Goal: Transaction & Acquisition: Purchase product/service

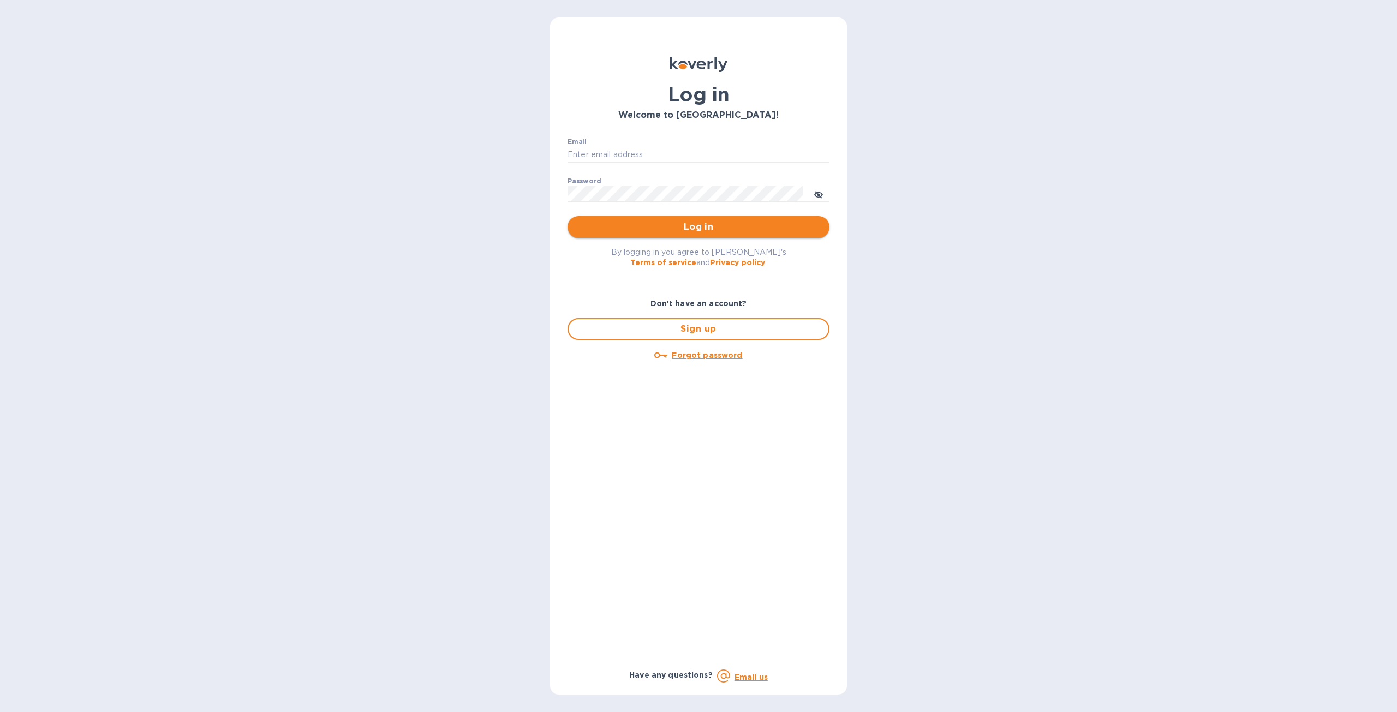
type input "[EMAIL_ADDRESS][DOMAIN_NAME]"
click at [678, 233] on span "Log in" at bounding box center [698, 227] width 245 height 13
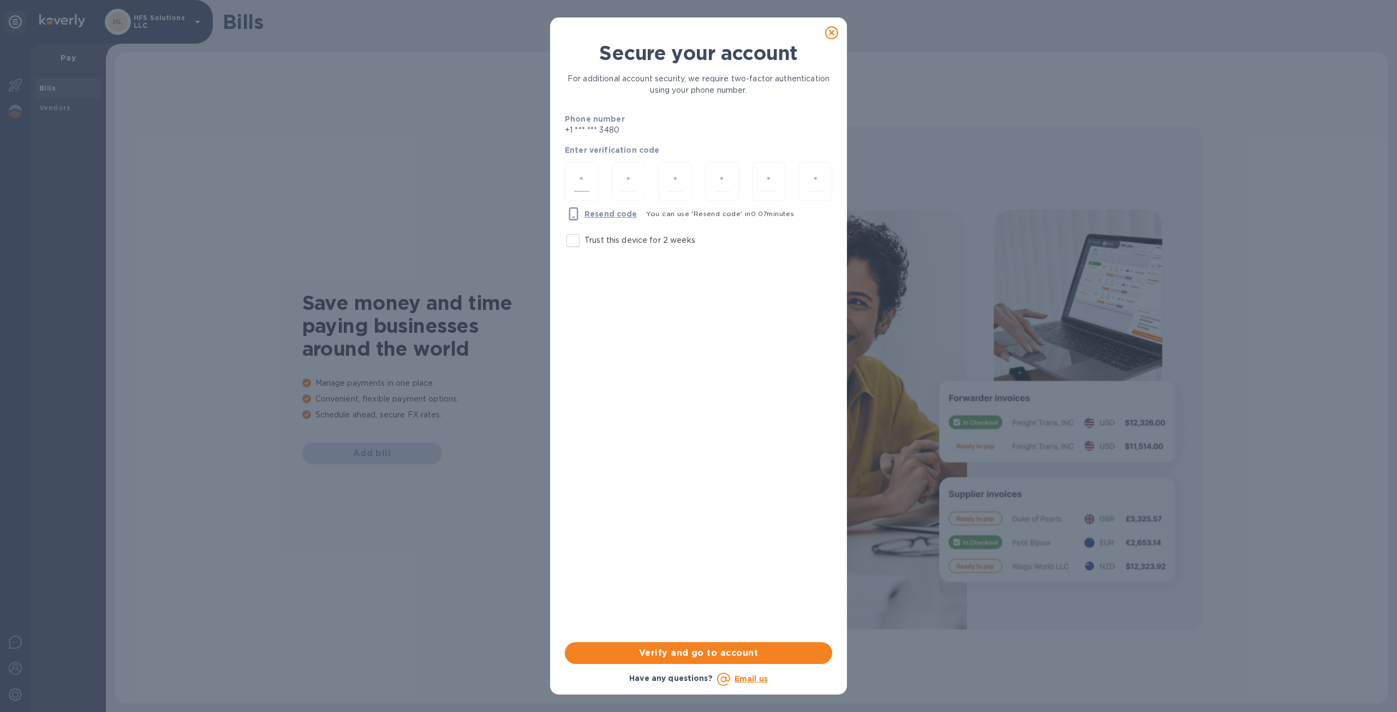
click at [578, 181] on input "number" at bounding box center [581, 181] width 15 height 20
type input "2"
type input "5"
type input "7"
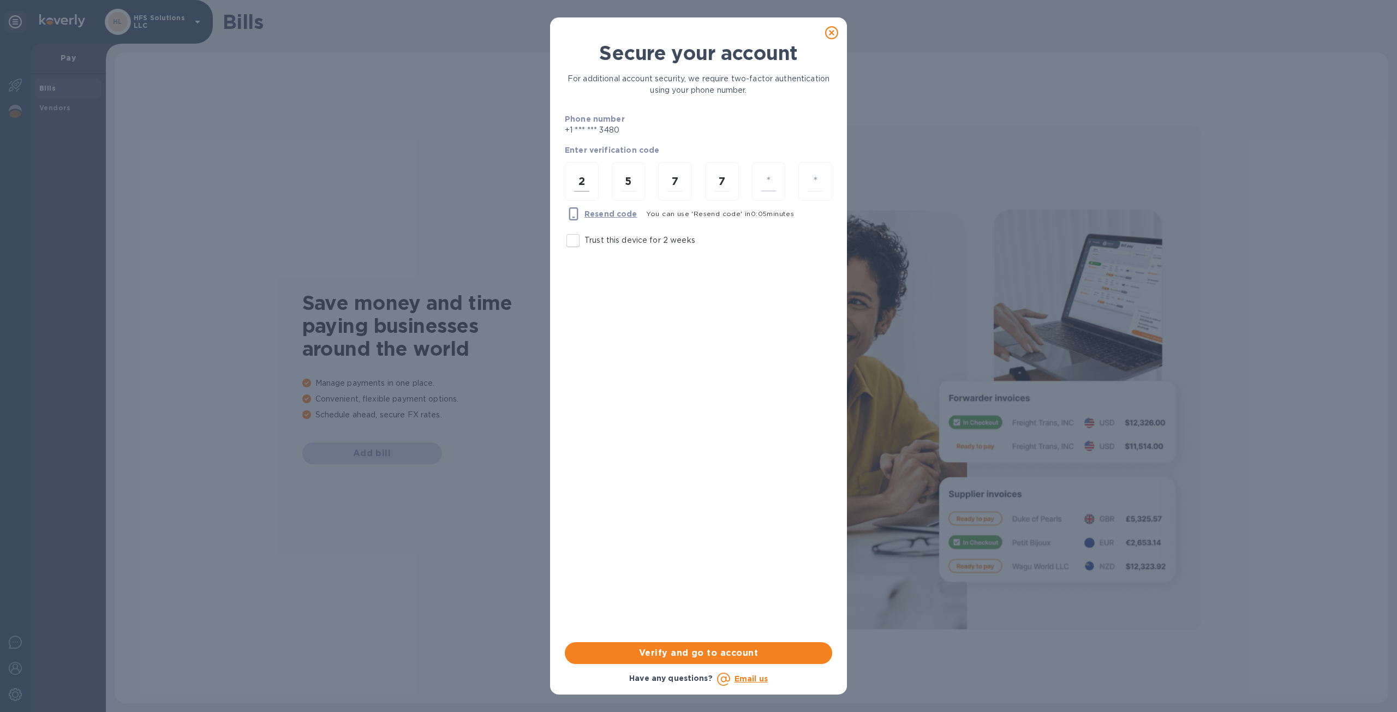
type input "2"
type input "6"
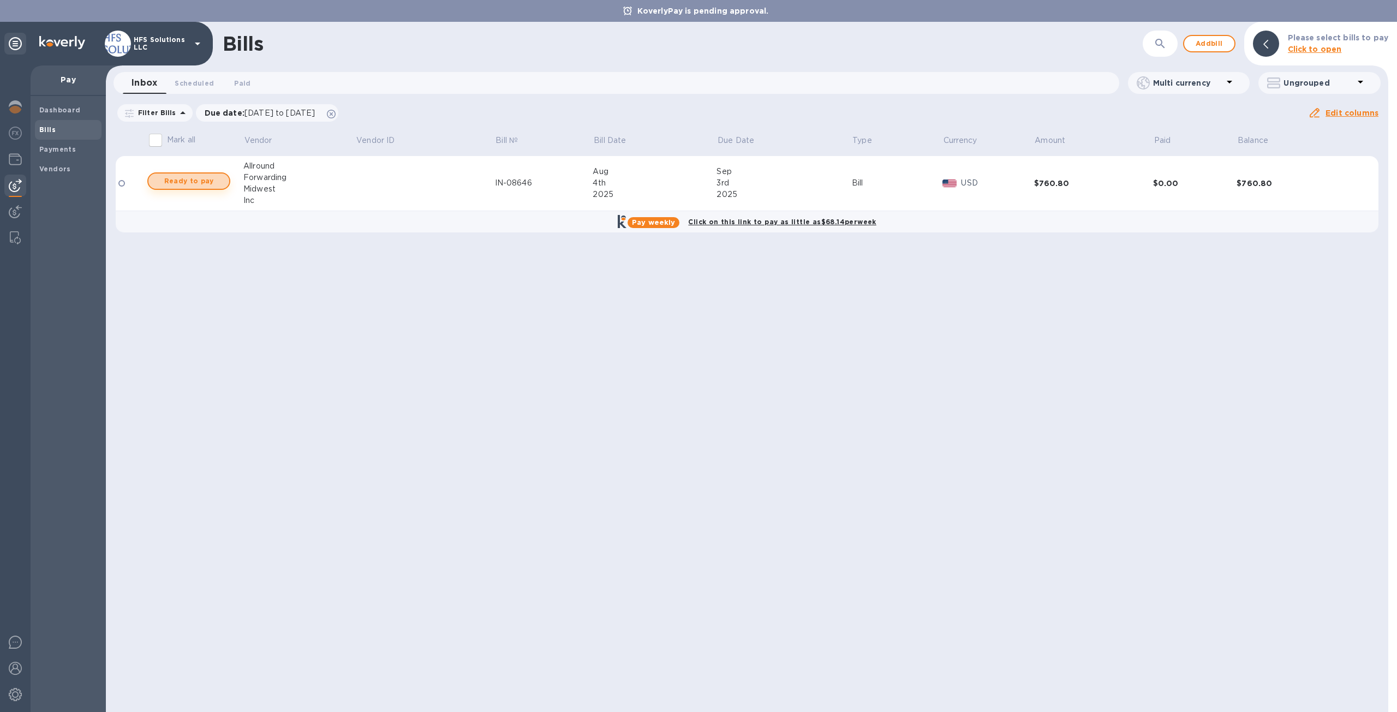
click at [194, 180] on span "Ready to pay" at bounding box center [188, 181] width 63 height 13
checkbox input "true"
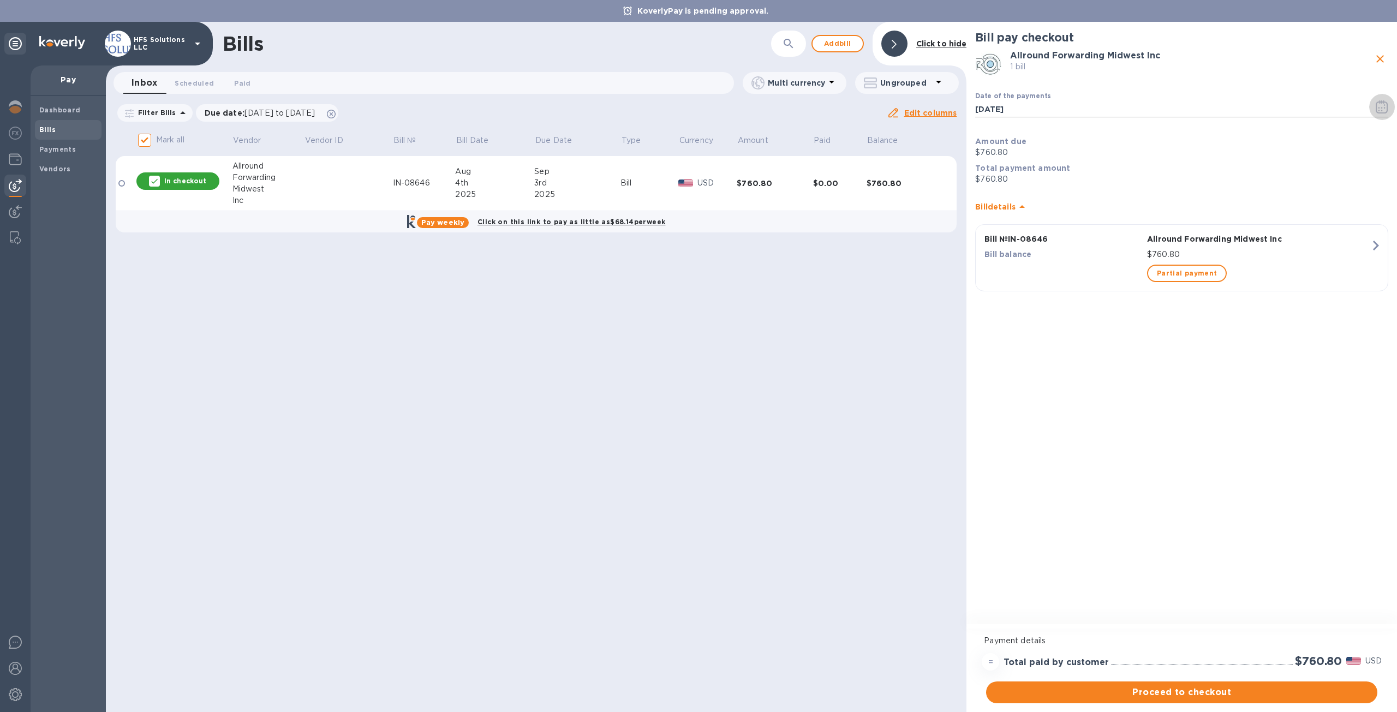
click at [1383, 107] on icon "button" at bounding box center [1382, 106] width 13 height 13
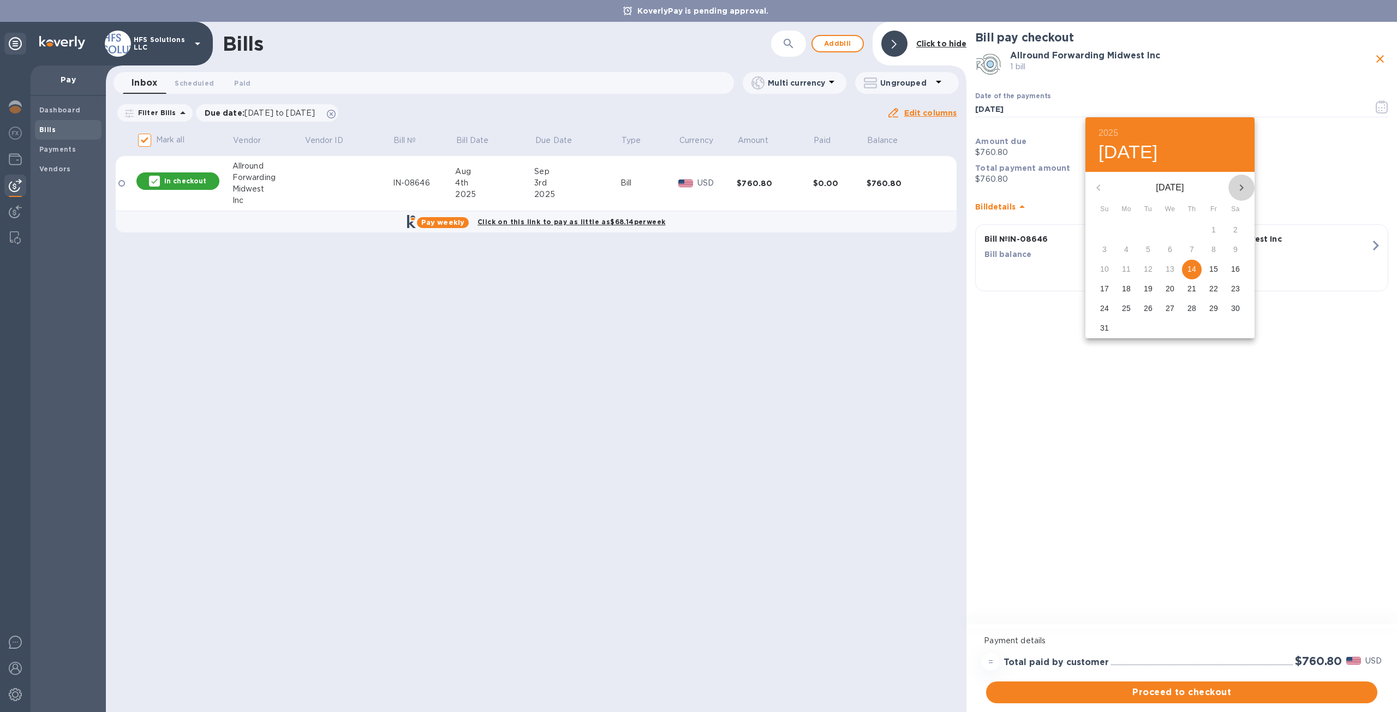
click at [1242, 186] on icon "button" at bounding box center [1242, 187] width 4 height 7
click at [1150, 229] on p "2" at bounding box center [1148, 229] width 4 height 11
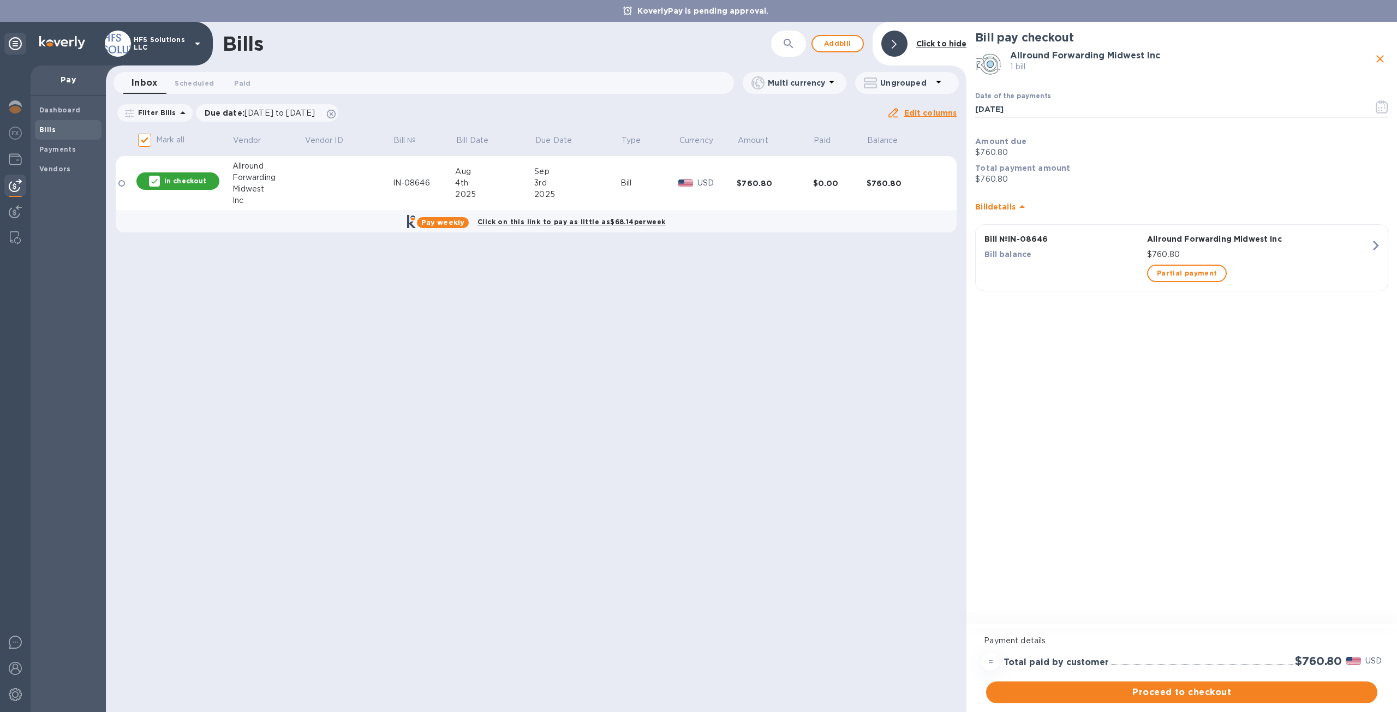
click at [1383, 107] on icon "button" at bounding box center [1382, 106] width 13 height 13
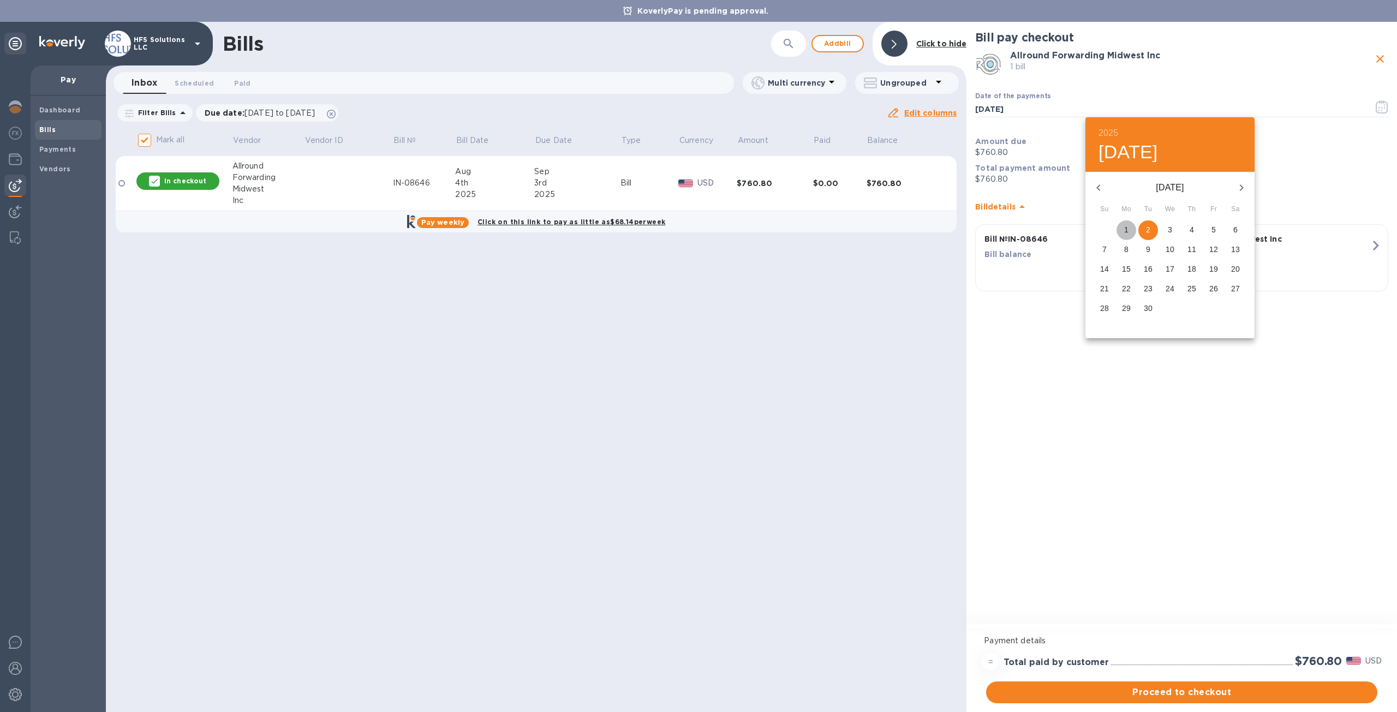
click at [1127, 229] on p "1" at bounding box center [1126, 229] width 4 height 11
type input "[DATE]"
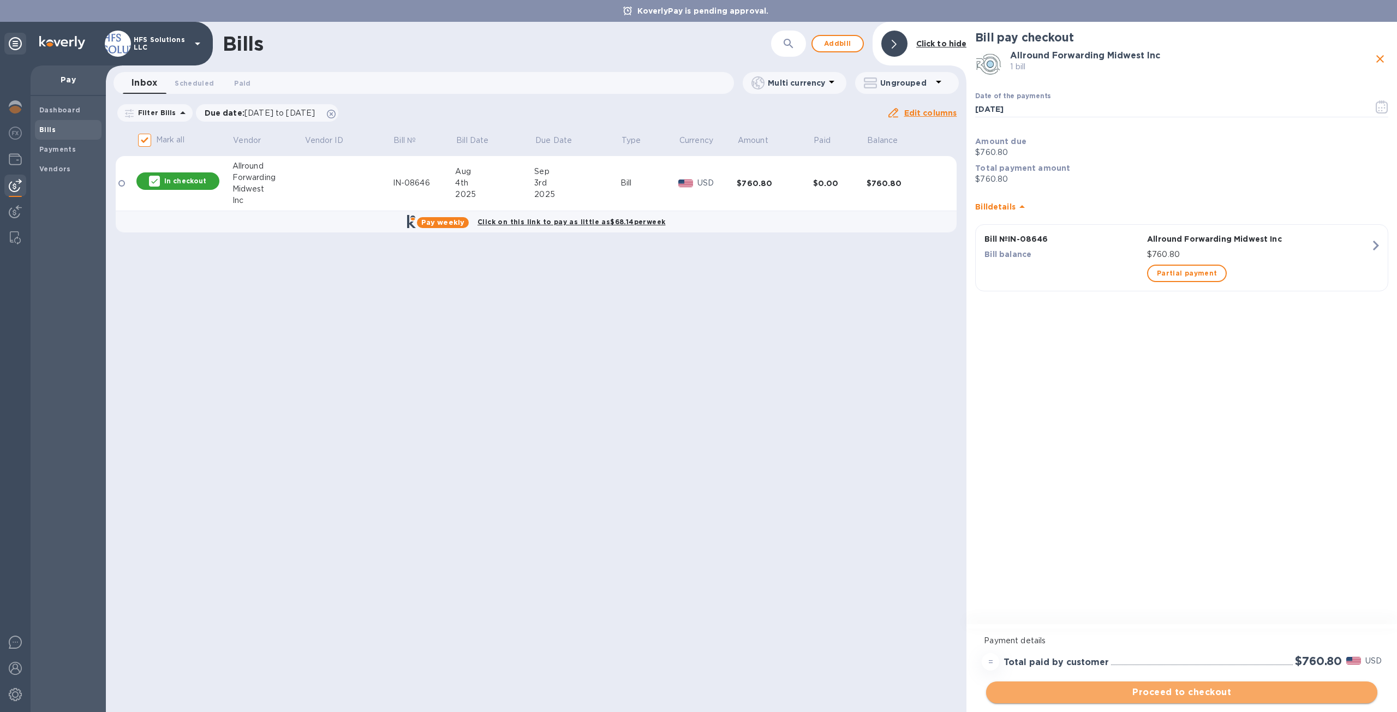
click at [1116, 690] on span "Proceed to checkout" at bounding box center [1182, 692] width 374 height 13
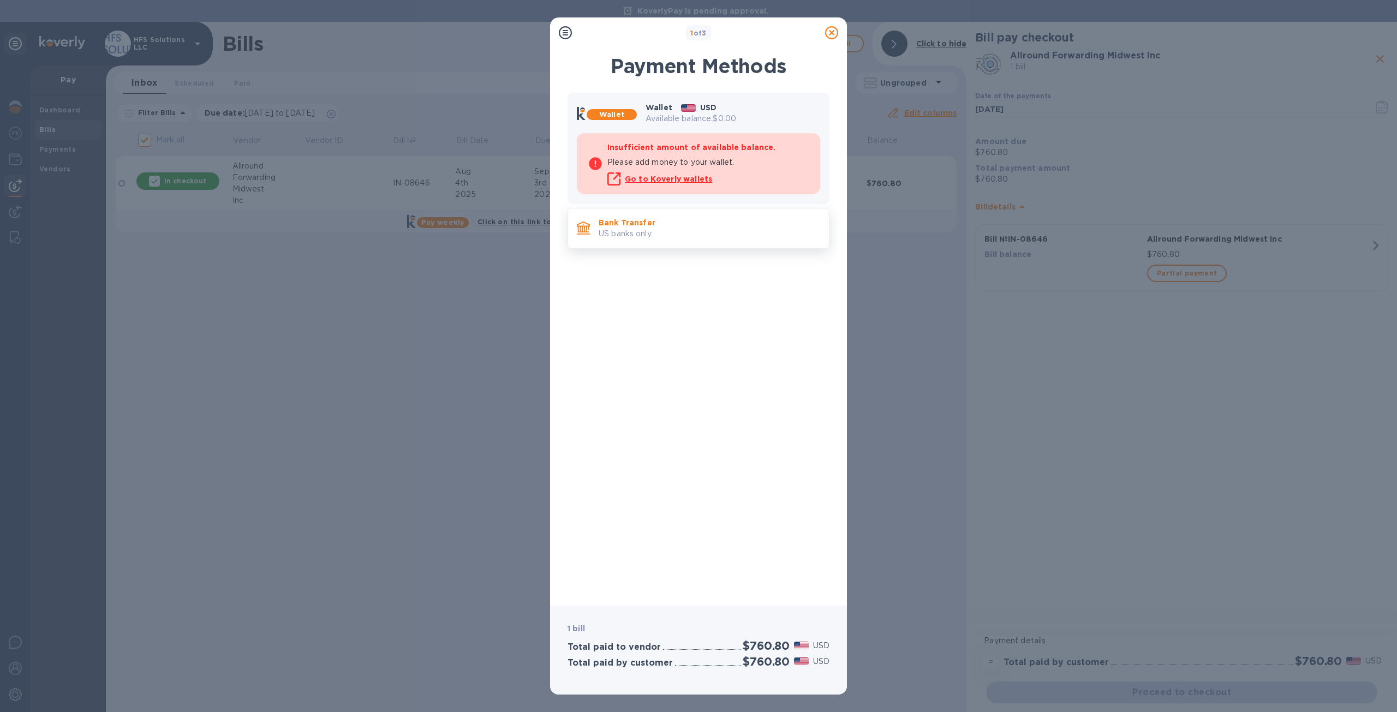
click at [629, 227] on p "Bank Transfer" at bounding box center [710, 222] width 222 height 11
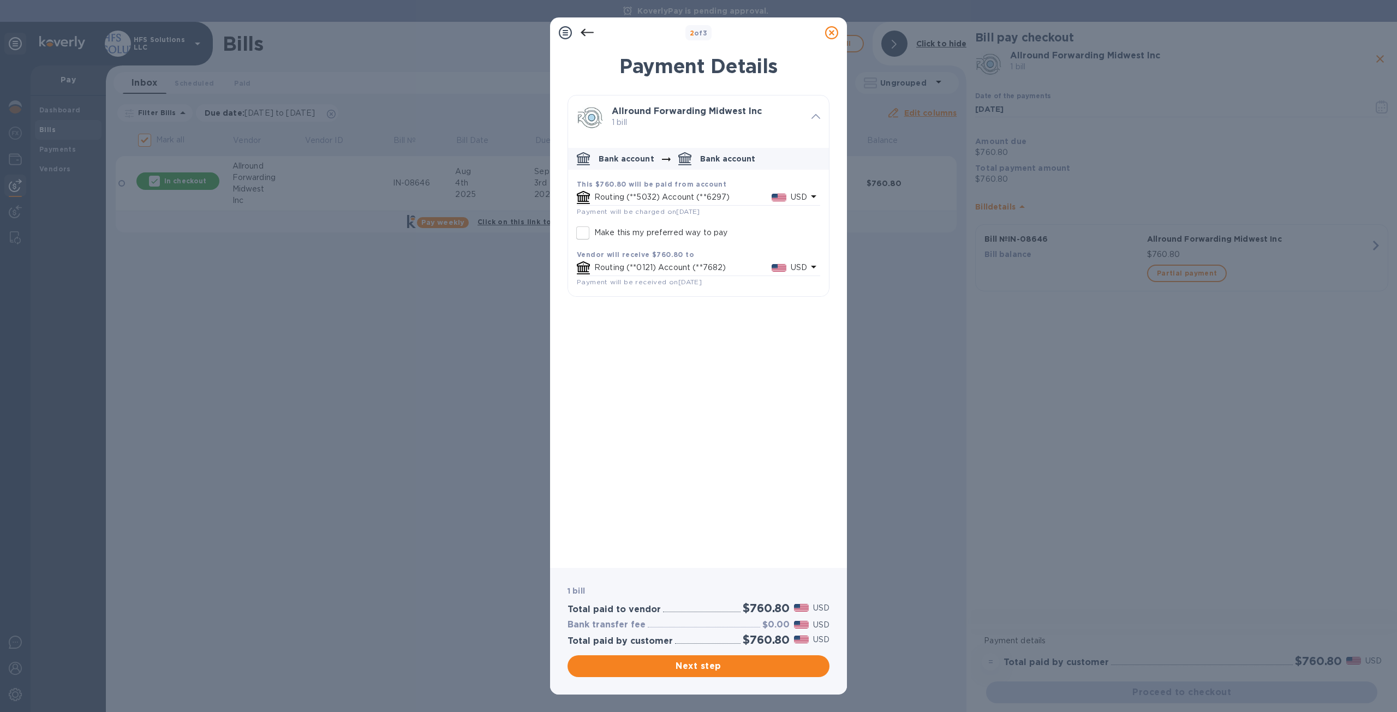
click at [632, 191] on div "Routing (**5032) Account (**6297) USD" at bounding box center [700, 197] width 217 height 16
click at [694, 669] on span "Next step" at bounding box center [698, 666] width 245 height 13
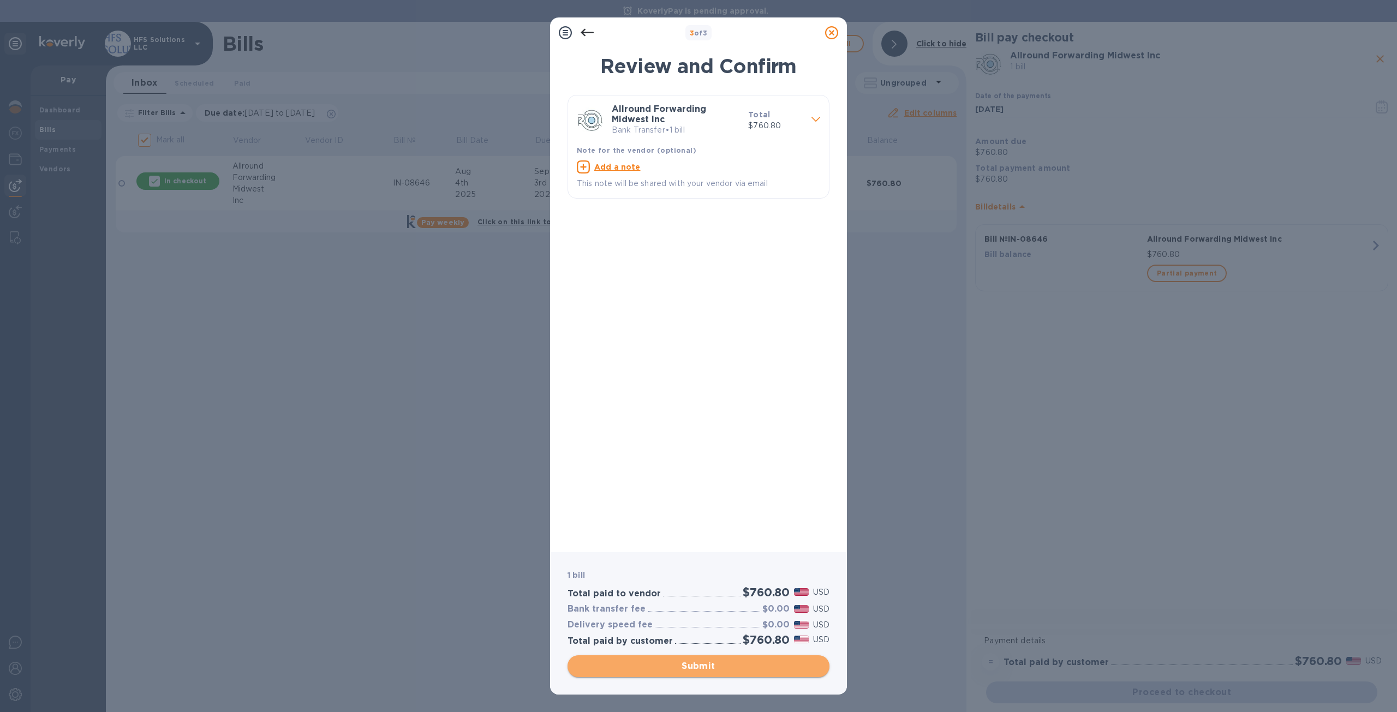
click at [694, 663] on span "Submit" at bounding box center [698, 666] width 245 height 13
